Goal: Information Seeking & Learning: Learn about a topic

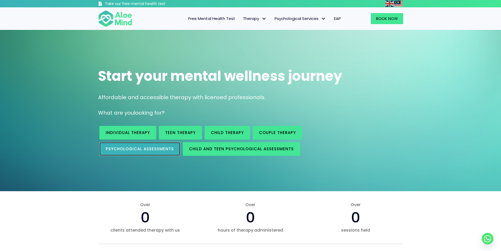
click at [124, 152] on link "Psychological assessments" at bounding box center [139, 149] width 81 height 14
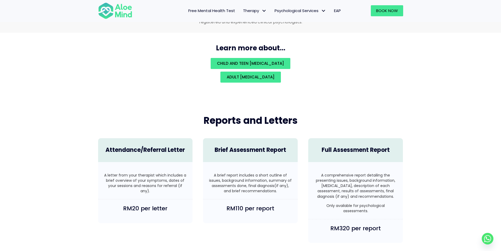
scroll to position [1177, 0]
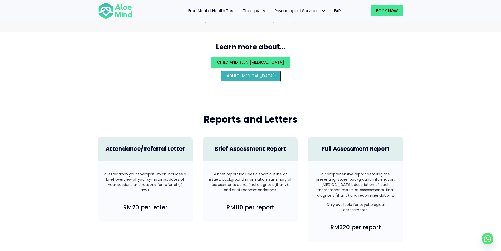
click at [281, 75] on link "Adult psychological assessment" at bounding box center [250, 76] width 60 height 11
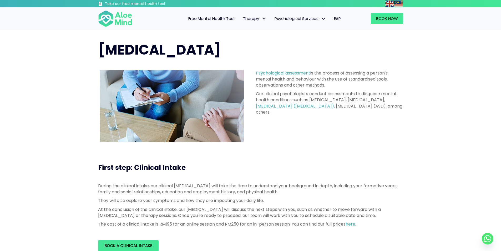
click at [216, 19] on span "Free Mental Health Test" at bounding box center [211, 19] width 47 height 6
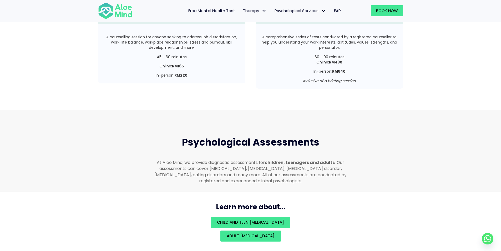
scroll to position [1147, 0]
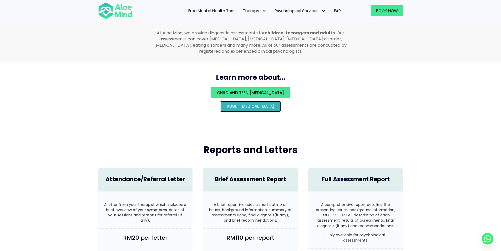
click at [235, 104] on span "Adult [MEDICAL_DATA]" at bounding box center [251, 107] width 48 height 6
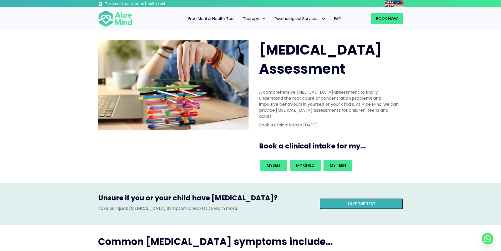
click at [362, 201] on span "Take the test" at bounding box center [361, 204] width 28 height 6
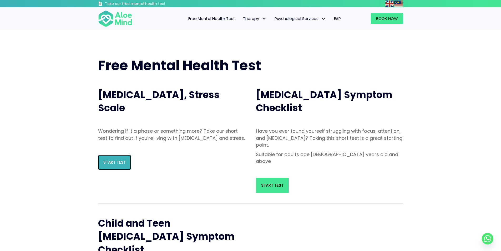
click at [129, 170] on link "Start Test" at bounding box center [114, 162] width 33 height 15
click at [119, 165] on span "Start Test" at bounding box center [114, 163] width 22 height 6
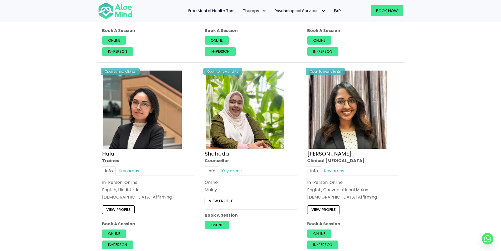
scroll to position [429, 0]
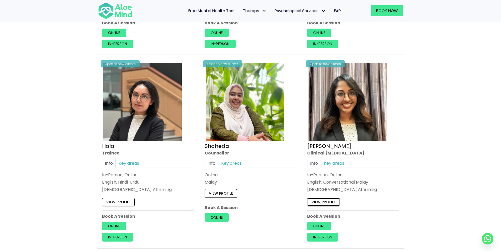
click at [324, 201] on link "View profile" at bounding box center [323, 202] width 33 height 8
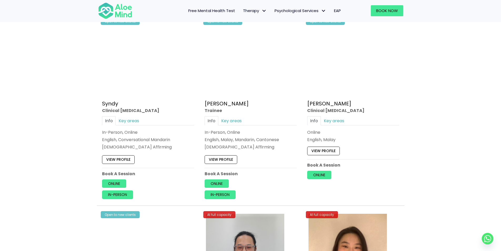
scroll to position [1656, 0]
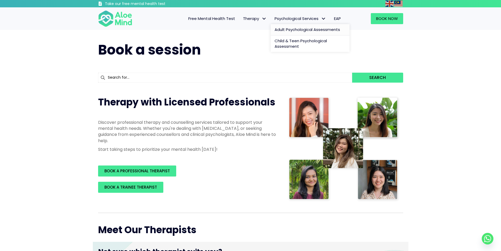
click at [292, 30] on span "Adult Psychological Assessments" at bounding box center [306, 30] width 65 height 6
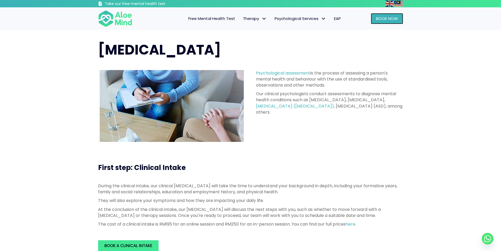
click at [392, 17] on span "Book Now" at bounding box center [387, 19] width 22 height 6
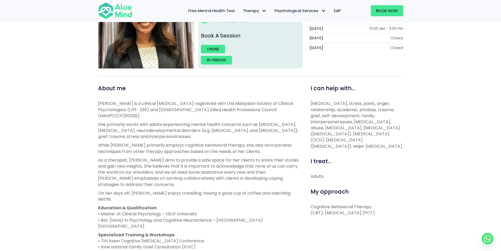
scroll to position [123, 0]
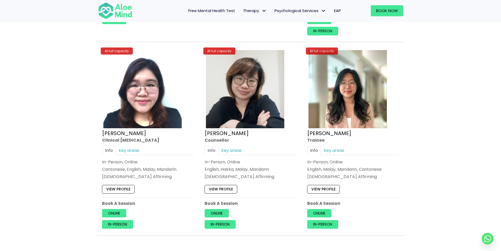
scroll to position [2445, 0]
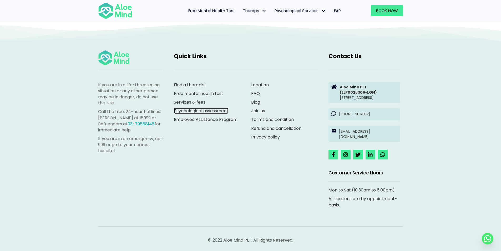
click at [187, 108] on link "Psychological assessment" at bounding box center [201, 111] width 54 height 6
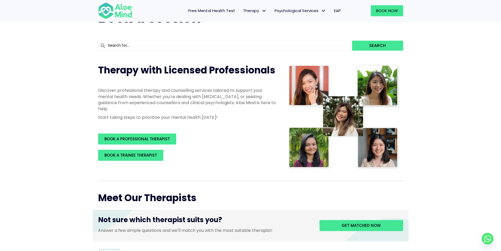
scroll to position [0, 0]
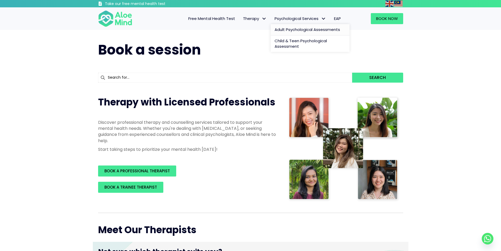
click at [292, 28] on span "Adult Psychological Assessments" at bounding box center [306, 30] width 65 height 6
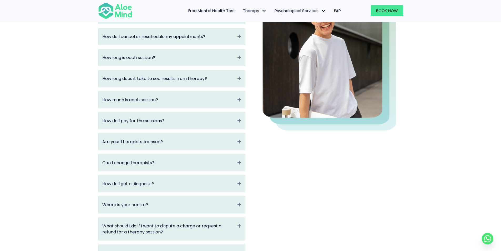
scroll to position [123, 0]
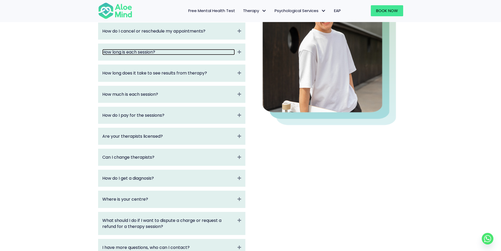
click at [156, 50] on link "How long is each session?" at bounding box center [168, 52] width 132 height 6
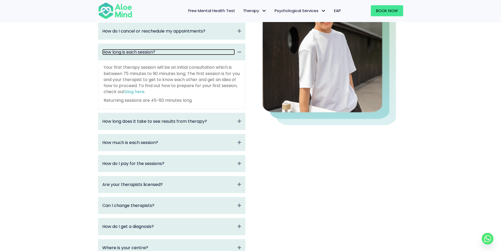
click at [156, 49] on link "How long is each session?" at bounding box center [168, 52] width 132 height 6
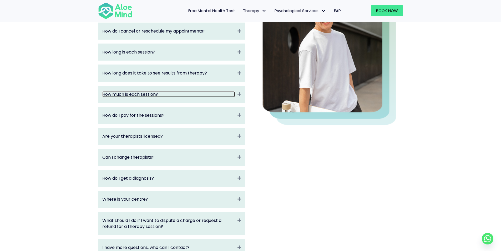
click at [167, 97] on link "How much is each session?" at bounding box center [168, 94] width 132 height 6
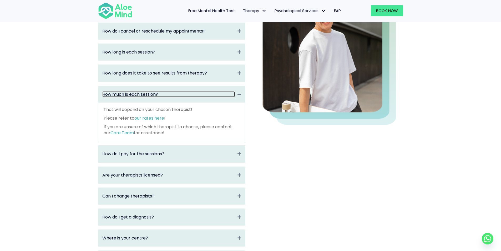
click at [167, 97] on link "How much is each session?" at bounding box center [168, 94] width 132 height 6
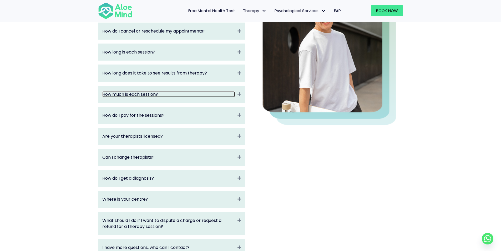
drag, startPoint x: 168, startPoint y: 97, endPoint x: 165, endPoint y: 102, distance: 6.4
click at [168, 96] on link "How much is each session?" at bounding box center [168, 94] width 132 height 6
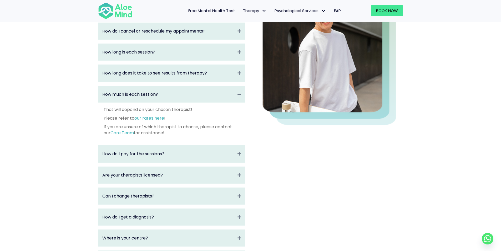
click at [176, 91] on div "How much is each session? Collapse" at bounding box center [171, 94] width 147 height 17
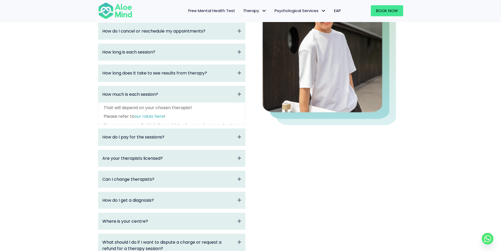
click at [185, 64] on div "What is Aloe Mind? Expand Aloe Mind is a platform to connect people in need to …" at bounding box center [171, 140] width 147 height 319
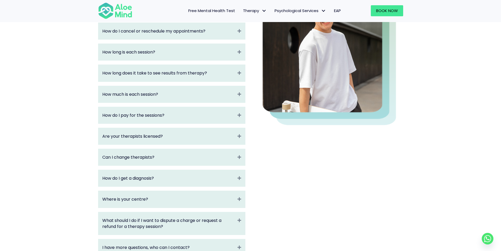
click at [186, 70] on div "How long does it take to see results from therapy? Expand" at bounding box center [171, 73] width 147 height 17
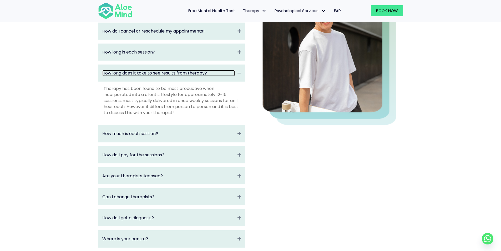
click at [186, 70] on link "How long does it take to see results from therapy?" at bounding box center [168, 73] width 132 height 6
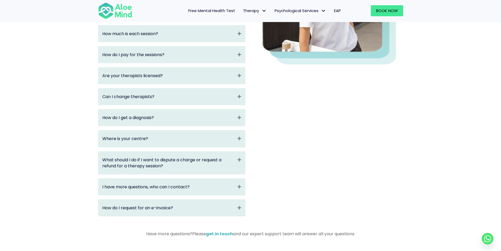
scroll to position [184, 0]
click at [179, 115] on link "How do I get a diagnosis?" at bounding box center [168, 117] width 132 height 6
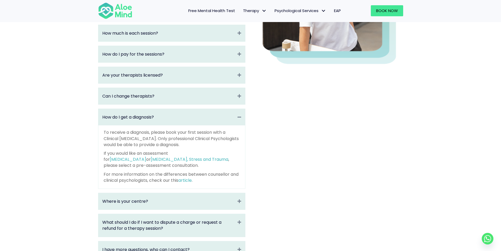
drag, startPoint x: 184, startPoint y: 152, endPoint x: 327, endPoint y: 118, distance: 146.8
click at [327, 118] on div "What is Aloe Mind? Expand Aloe Mind is a platform to connect people in need to …" at bounding box center [250, 101] width 315 height 375
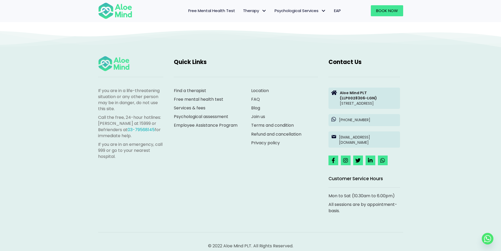
scroll to position [852, 0]
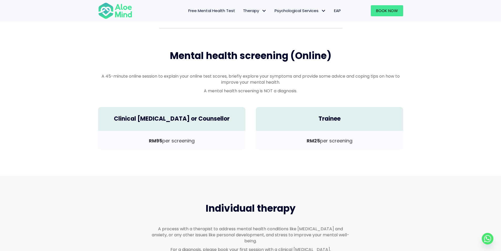
scroll to position [123, 0]
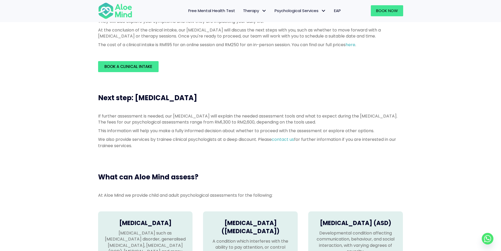
scroll to position [184, 0]
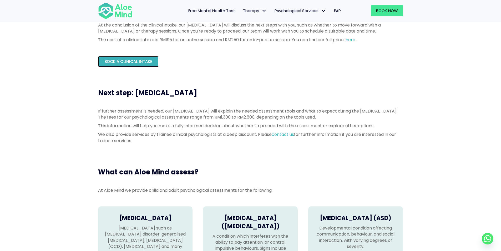
click at [153, 65] on link "Book a Clinical Intake" at bounding box center [128, 61] width 60 height 11
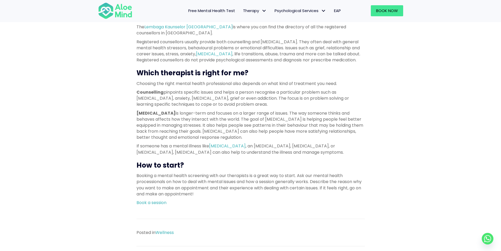
scroll to position [368, 0]
